Goal: Find specific page/section: Find specific page/section

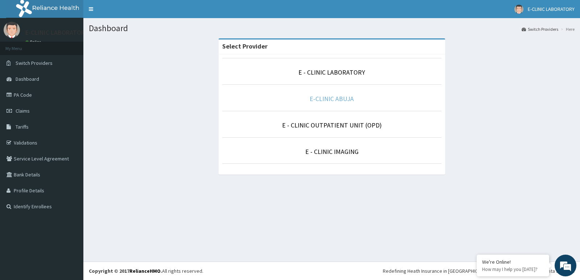
click at [337, 103] on link "E-CLINIC ABUJA" at bounding box center [331, 99] width 44 height 8
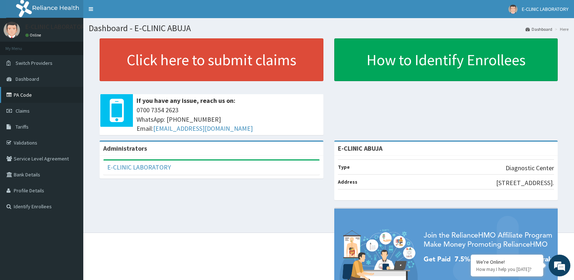
click at [34, 100] on link "PA Code" at bounding box center [41, 95] width 83 height 16
